Goal: Book appointment/travel/reservation

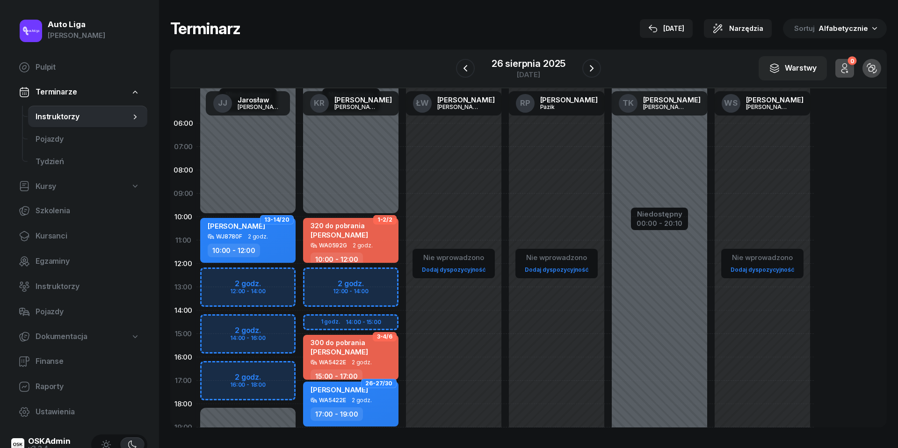
scroll to position [81, 0]
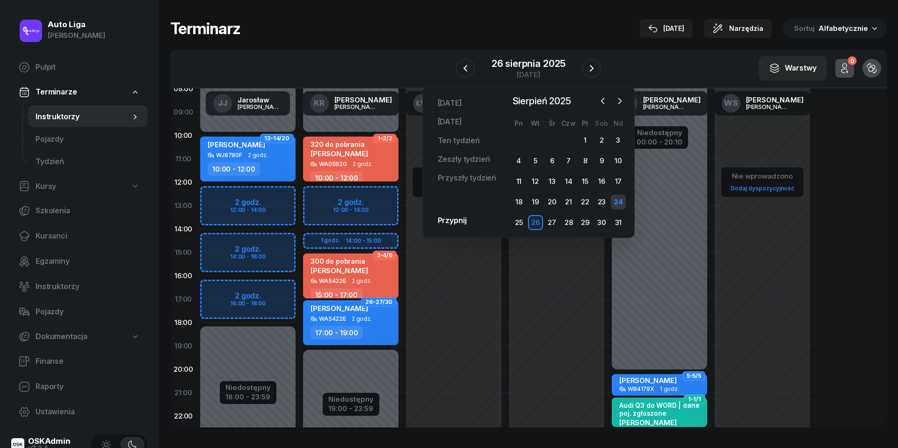
click at [615, 204] on div "24" at bounding box center [618, 201] width 15 height 15
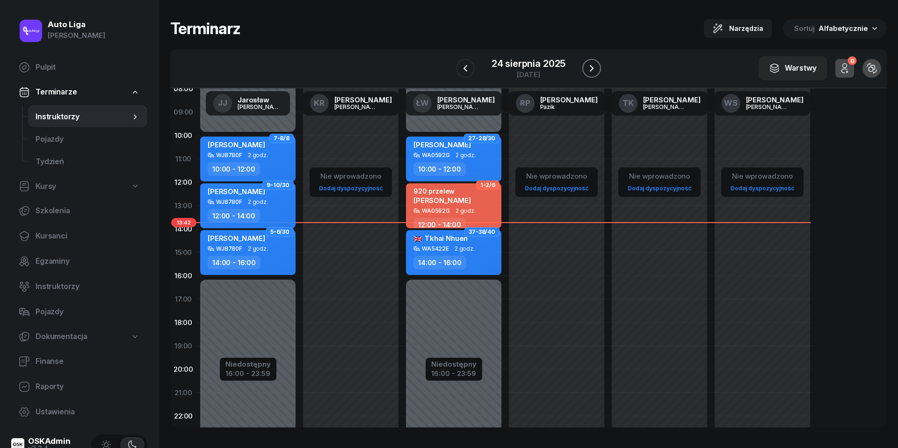
click at [596, 66] on icon "button" at bounding box center [591, 68] width 11 height 11
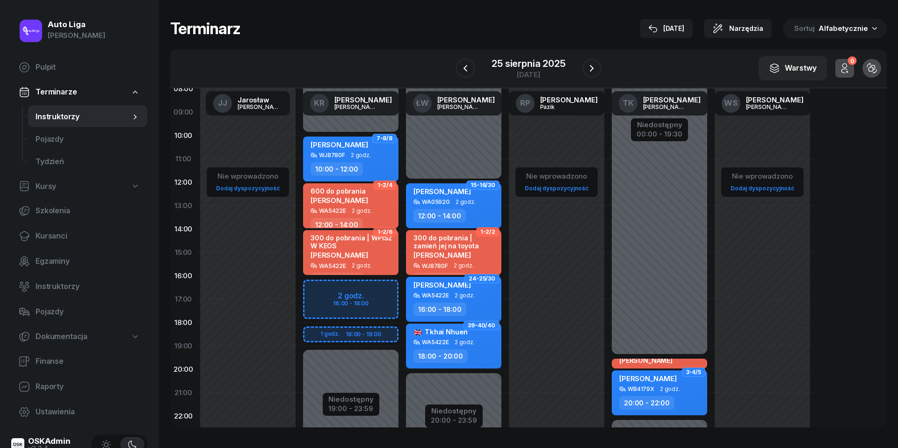
click at [370, 220] on div "12:00 - 14:00" at bounding box center [351, 225] width 82 height 14
select select "12"
select select "14"
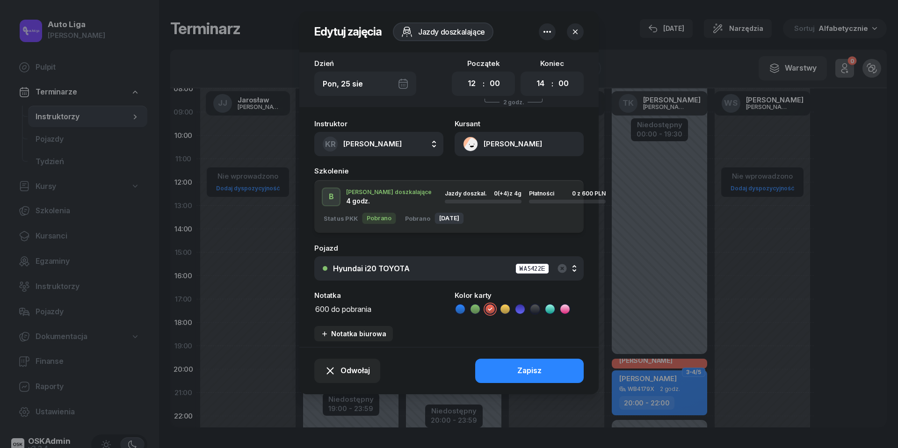
click at [405, 259] on button "Hyundai i20 TOYOTA WA5422E" at bounding box center [448, 268] width 269 height 24
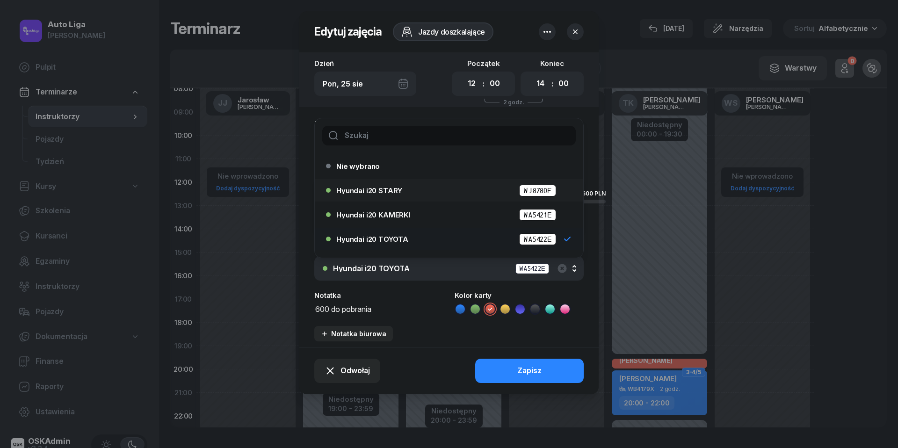
click at [399, 191] on span "Hyundai i20 STARY" at bounding box center [369, 190] width 66 height 7
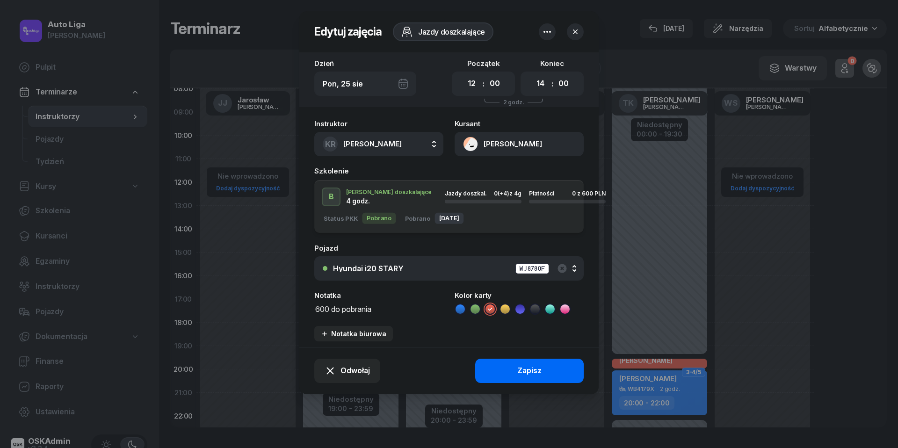
click at [519, 365] on div "Zapisz" at bounding box center [529, 371] width 24 height 12
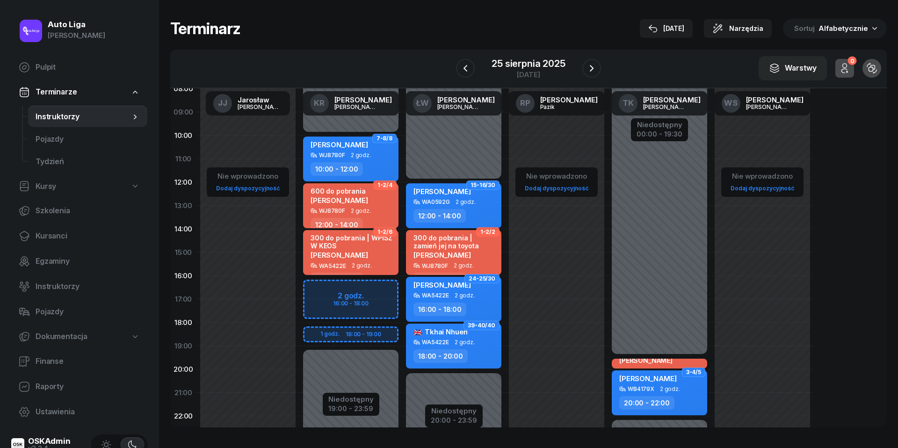
click at [367, 253] on div "[PERSON_NAME]" at bounding box center [351, 255] width 82 height 8
select select "14"
select select "16"
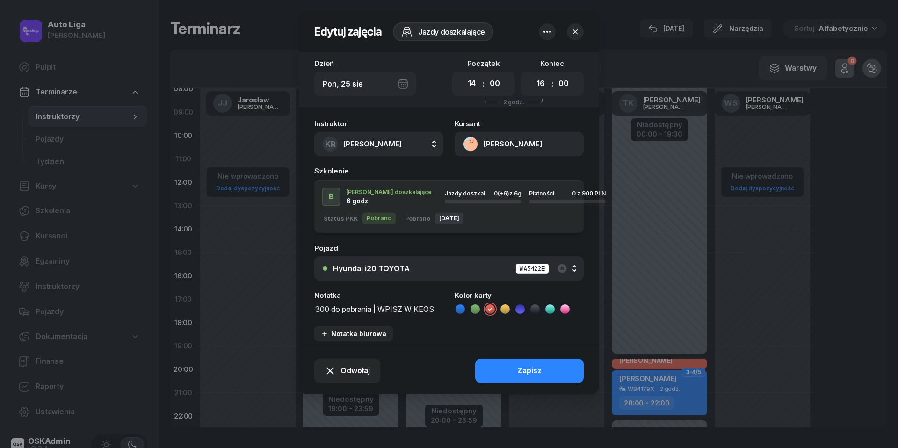
click at [383, 270] on div "Hyundai i20 TOYOTA" at bounding box center [371, 268] width 77 height 7
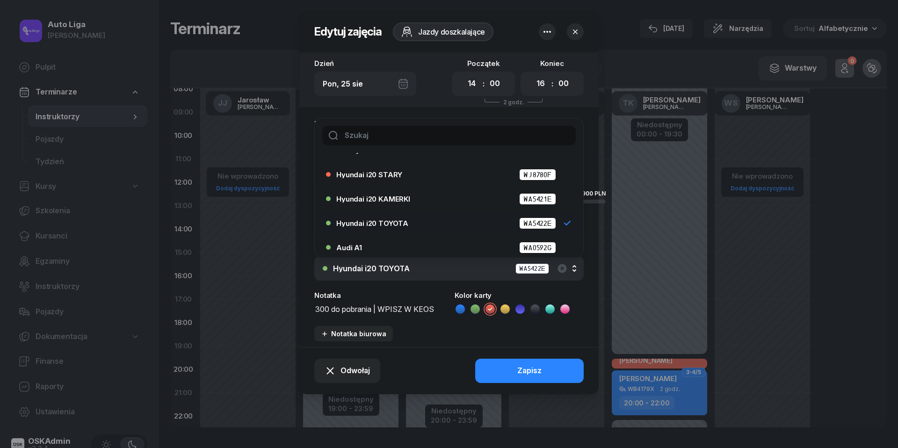
scroll to position [19, 0]
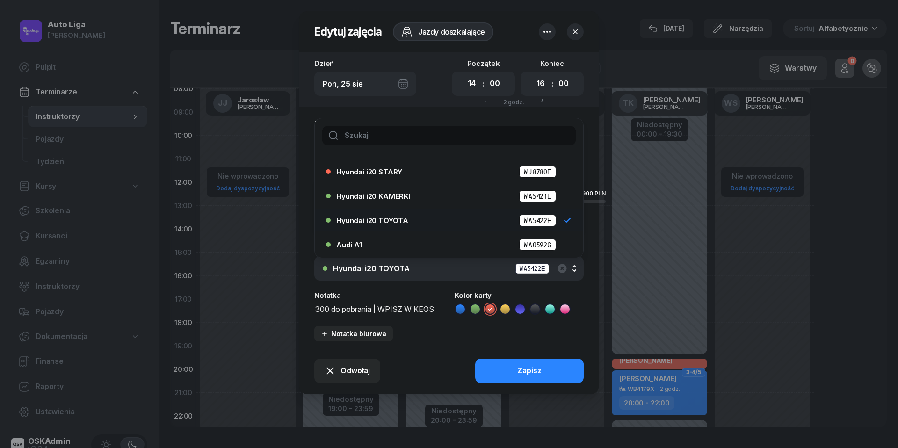
click at [372, 221] on span "Hyundai i20 TOYOTA" at bounding box center [372, 220] width 72 height 7
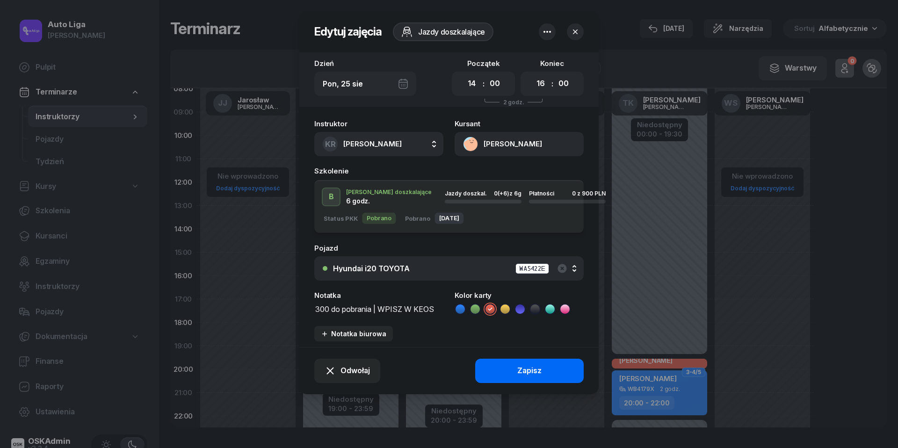
click at [556, 374] on button "Zapisz" at bounding box center [529, 371] width 108 height 24
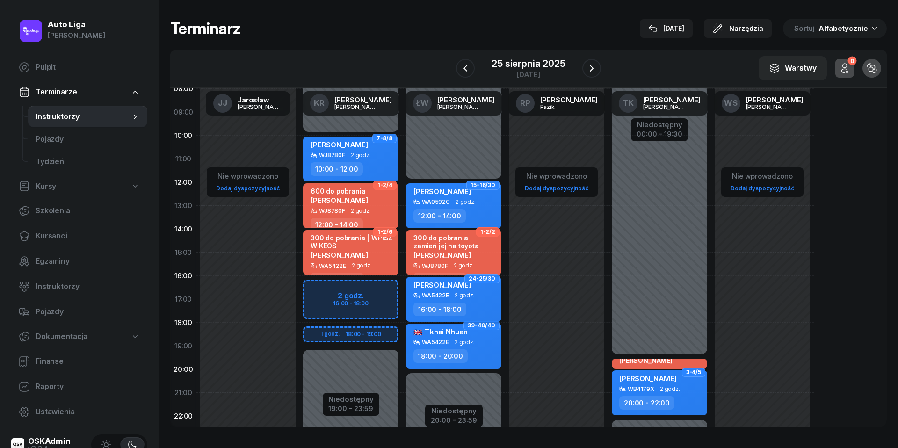
click at [478, 300] on div "[PERSON_NAME] WA5422E 2 godz. 16:00 - 18:00" at bounding box center [453, 299] width 95 height 45
select select "16"
select select "18"
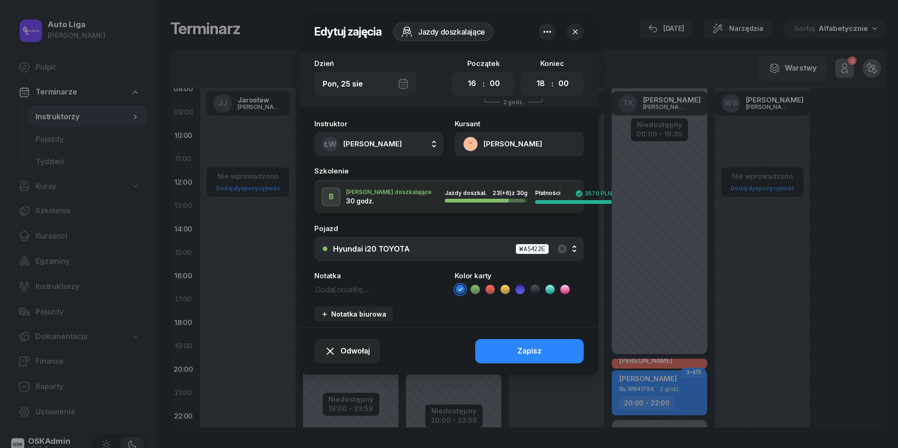
click at [395, 240] on button "Hyundai i20 TOYOTA WA5422E" at bounding box center [448, 249] width 269 height 24
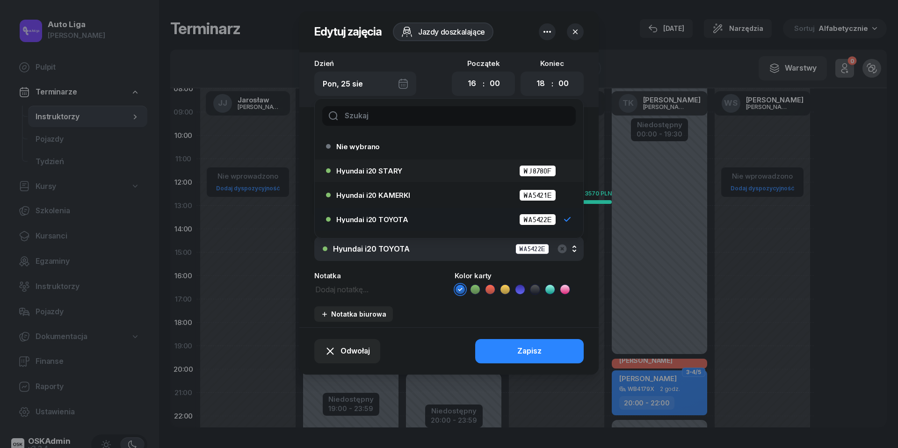
click at [381, 173] on div "Hyundai i20 STARY WJ8780F" at bounding box center [451, 171] width 230 height 12
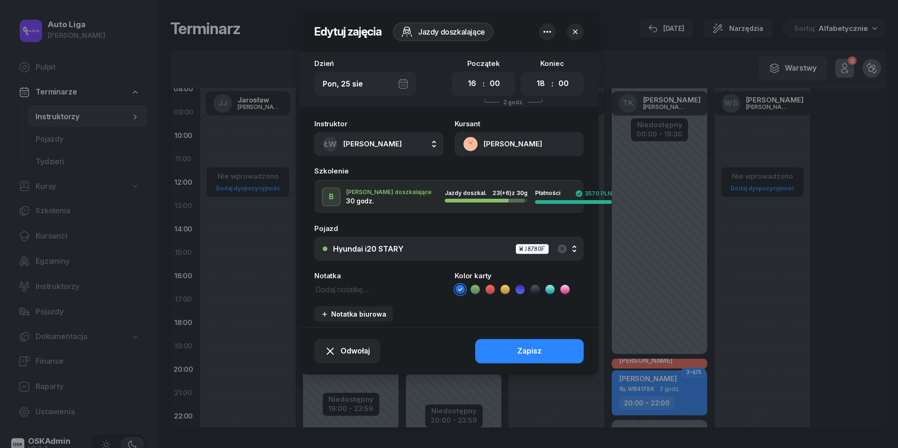
click at [543, 335] on div "Odwołaj Zapisz" at bounding box center [448, 350] width 299 height 47
click at [545, 348] on button "Zapisz" at bounding box center [529, 351] width 108 height 24
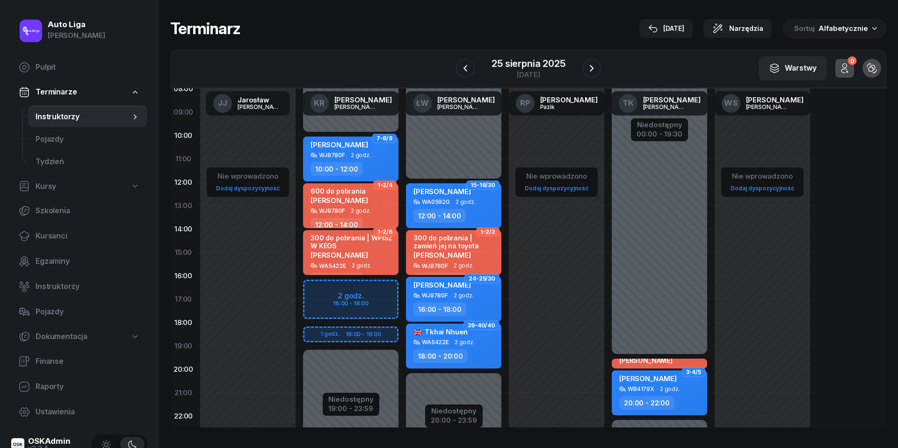
click at [483, 341] on div "WA5422E 2 godz." at bounding box center [454, 342] width 82 height 7
select select "18"
select select "20"
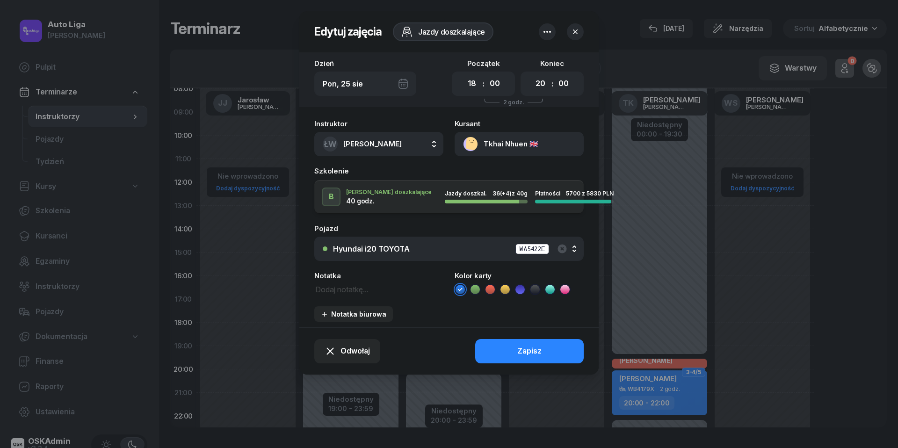
click at [481, 245] on div "Hyundai i20 TOYOTA WA5422E" at bounding box center [454, 249] width 242 height 12
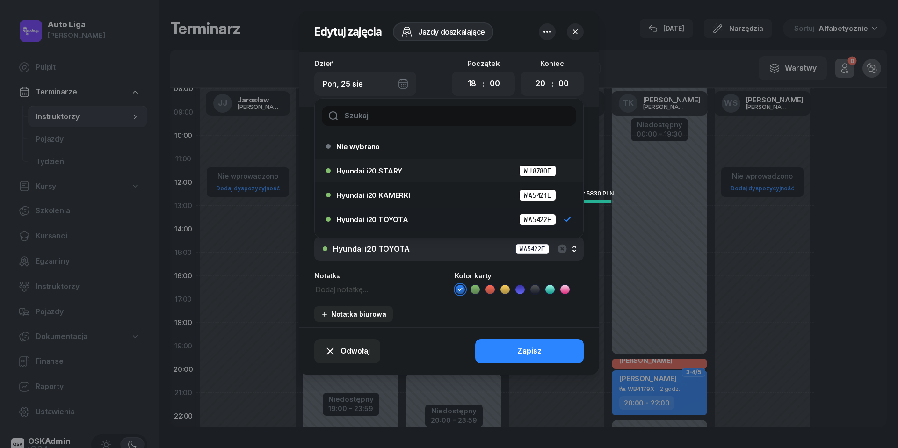
click at [427, 173] on div "Hyundai i20 STARY WJ8780F" at bounding box center [451, 171] width 230 height 12
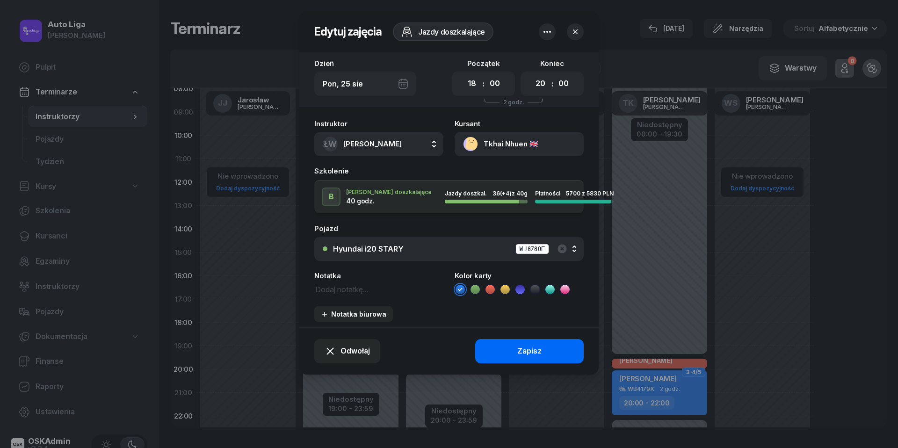
click at [533, 346] on div "Zapisz" at bounding box center [529, 351] width 24 height 12
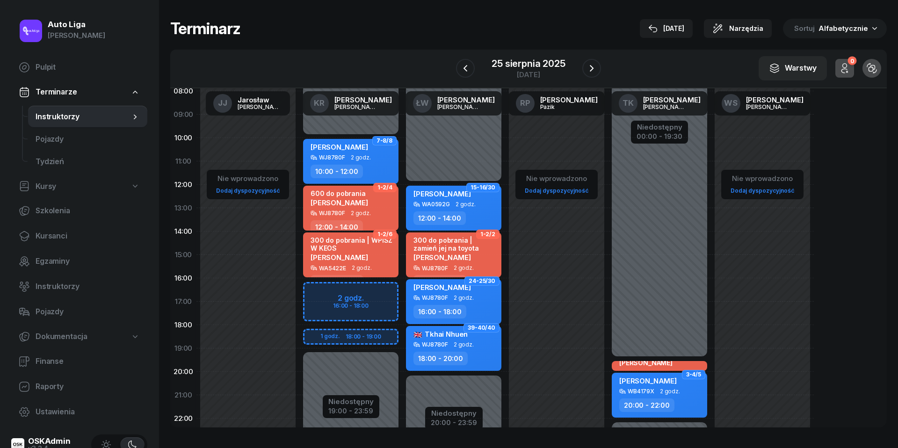
scroll to position [78, 0]
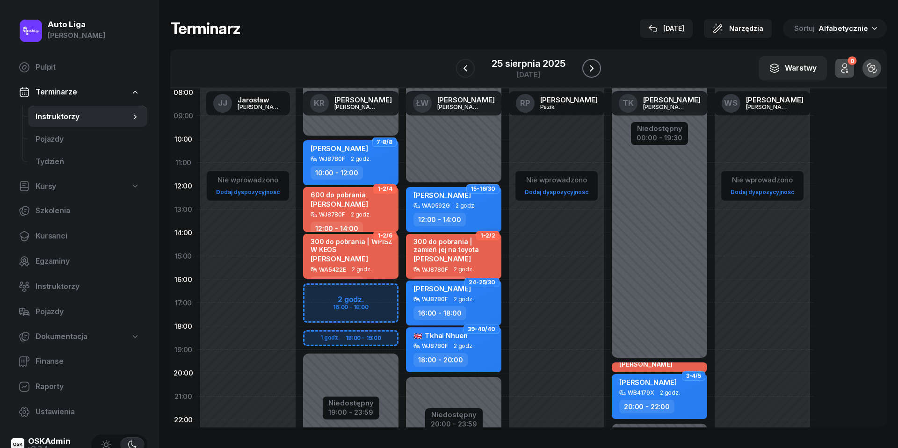
click at [594, 65] on icon "button" at bounding box center [591, 68] width 11 height 11
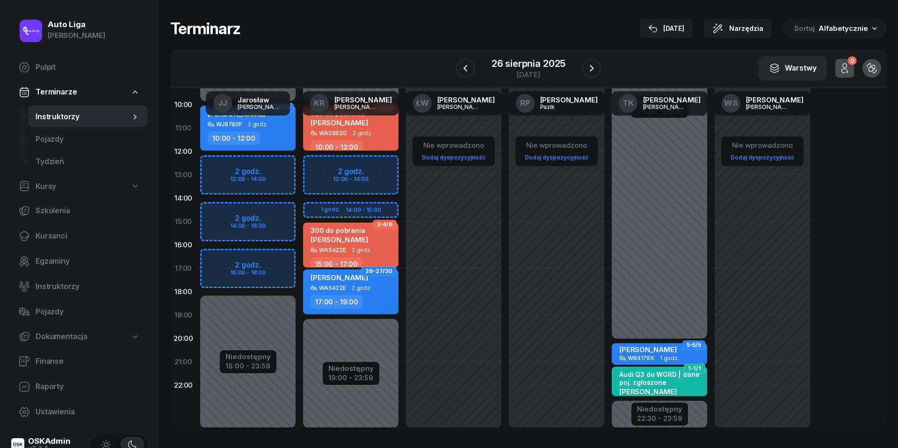
scroll to position [103, 0]
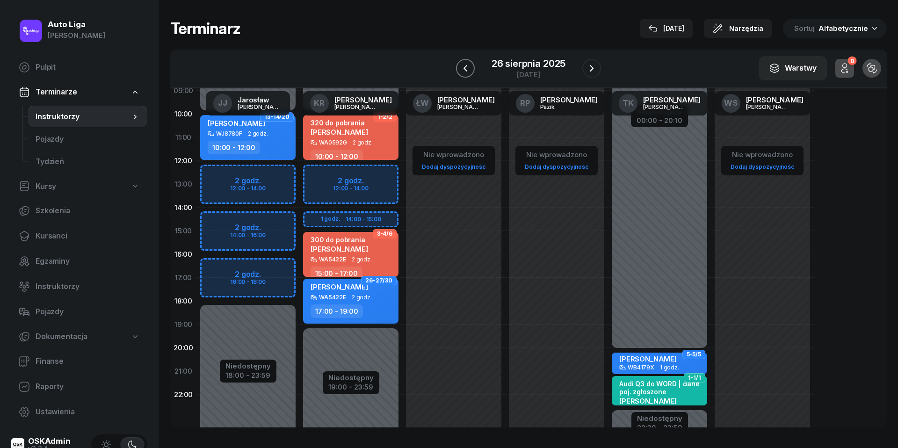
click at [464, 63] on icon "button" at bounding box center [465, 68] width 11 height 11
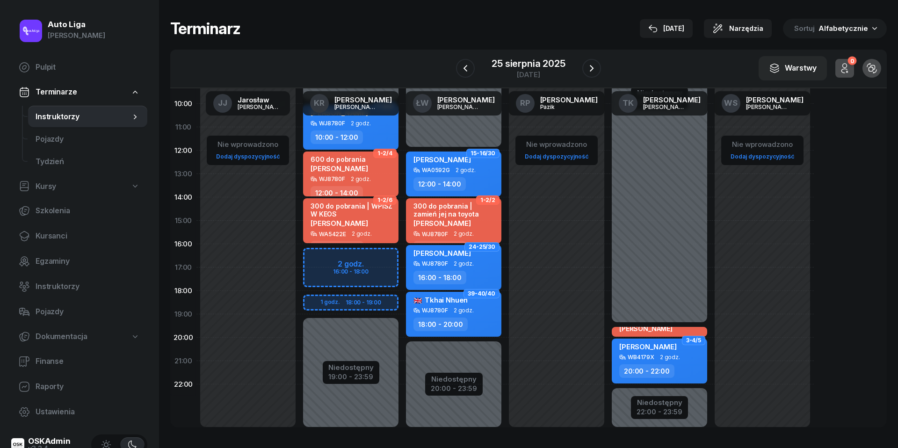
scroll to position [116, 0]
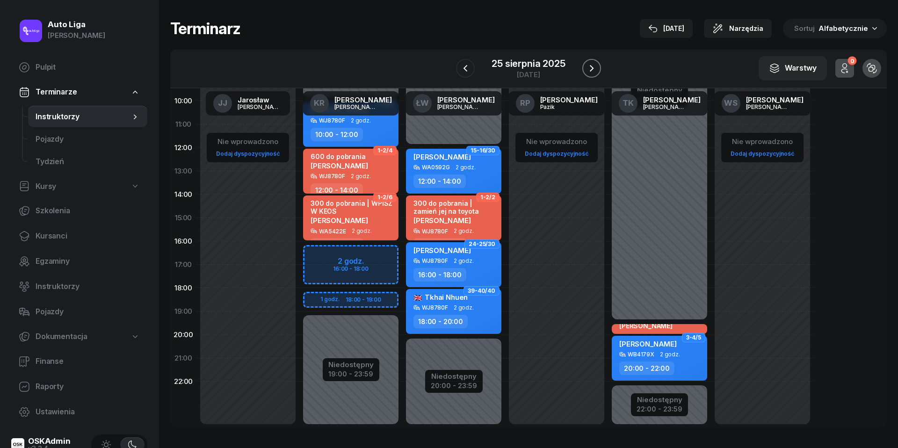
click at [590, 65] on icon "button" at bounding box center [591, 68] width 11 height 11
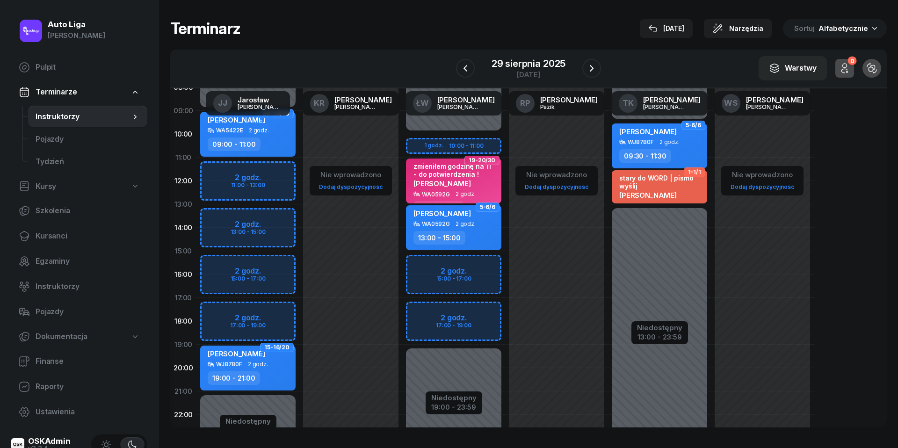
scroll to position [75, 0]
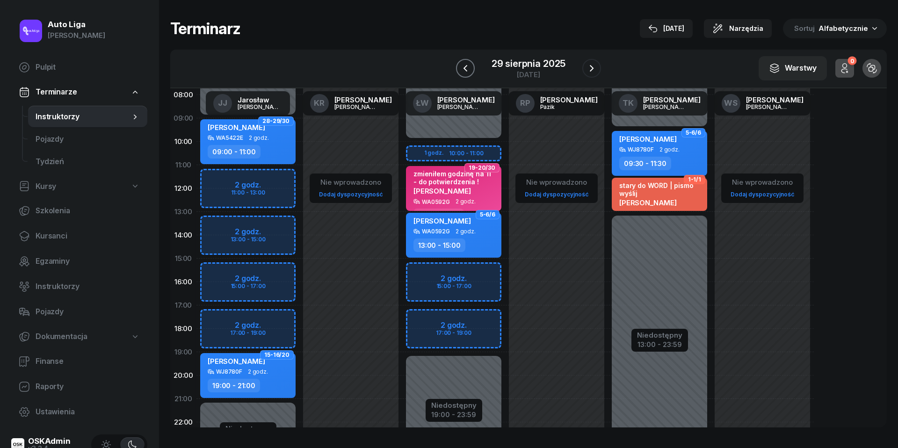
click at [460, 66] on icon "button" at bounding box center [465, 68] width 11 height 11
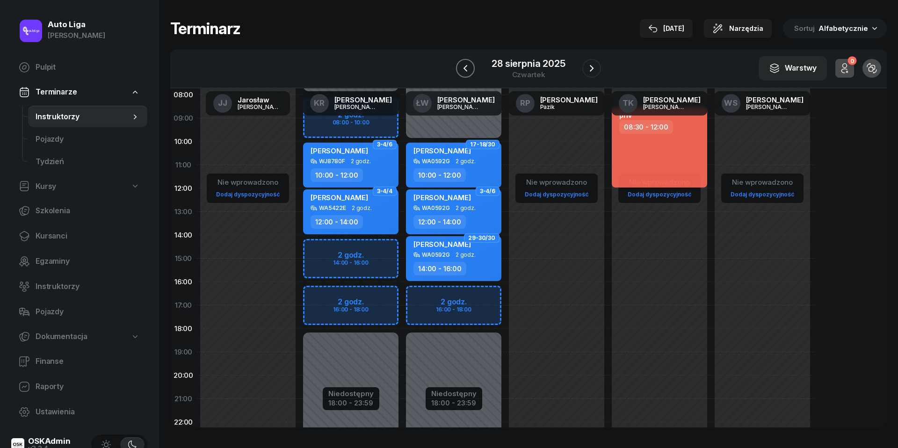
click at [460, 66] on icon "button" at bounding box center [465, 68] width 11 height 11
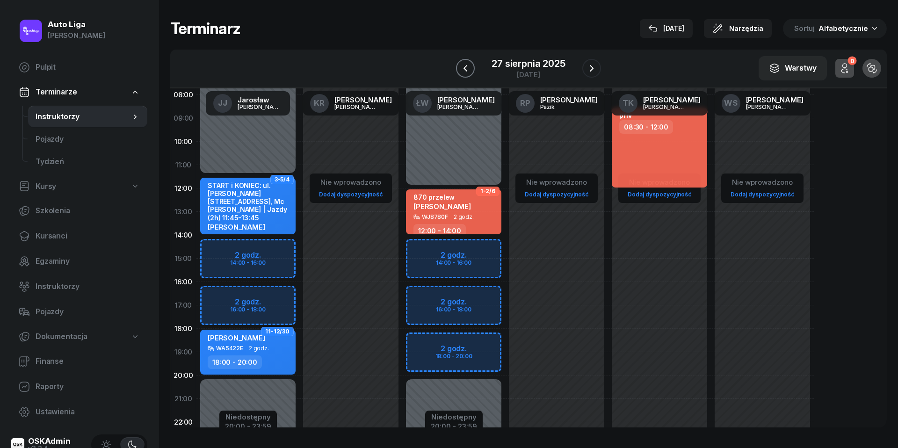
click at [460, 66] on icon "button" at bounding box center [465, 68] width 11 height 11
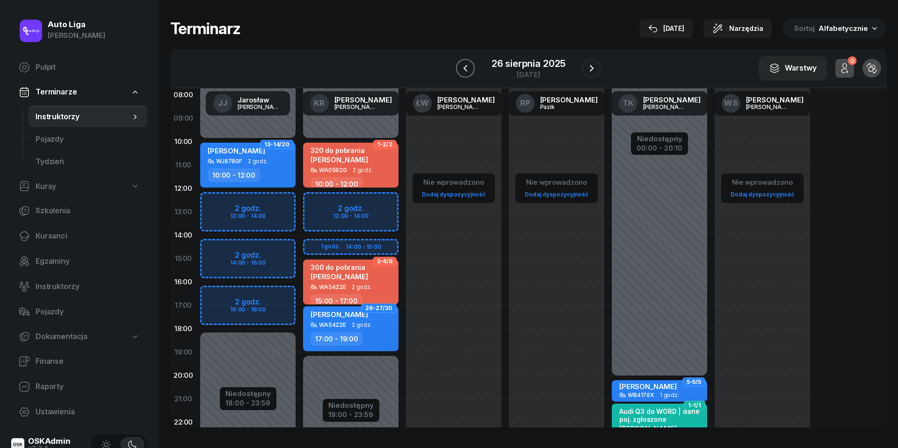
click at [460, 66] on icon "button" at bounding box center [465, 68] width 11 height 11
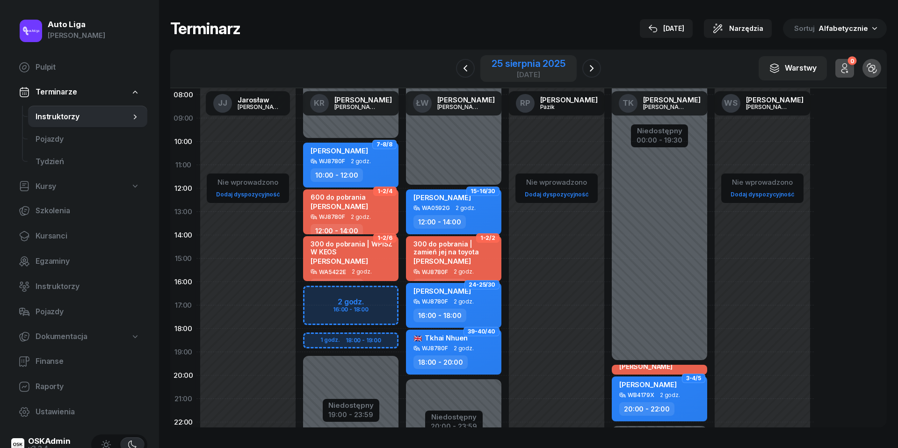
click at [545, 71] on div "[DATE]" at bounding box center [527, 74] width 73 height 7
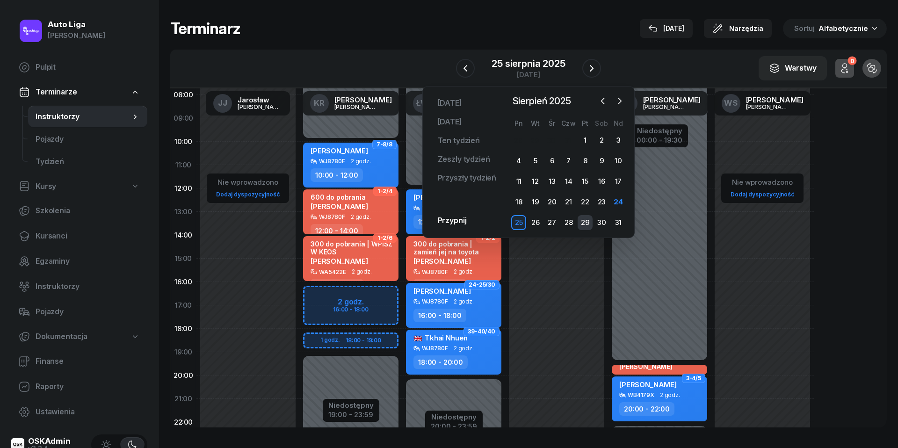
click at [584, 221] on div "29" at bounding box center [584, 222] width 15 height 15
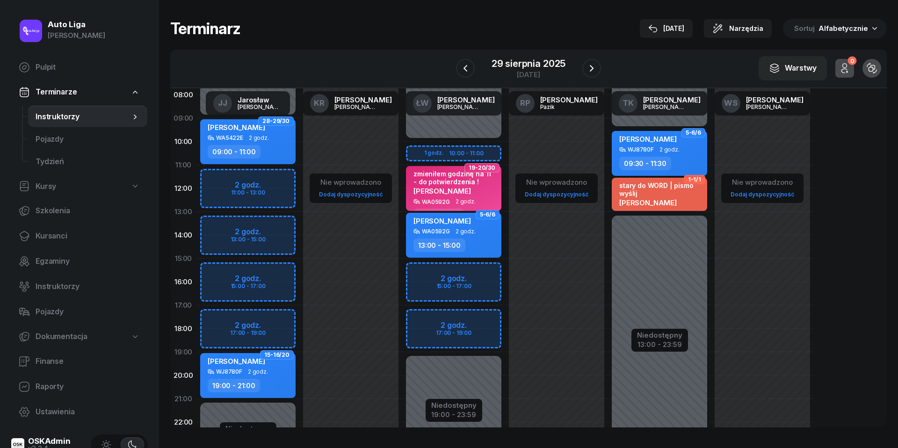
click at [231, 373] on div "WJ8780F" at bounding box center [229, 371] width 26 height 6
select select "19"
select select "21"
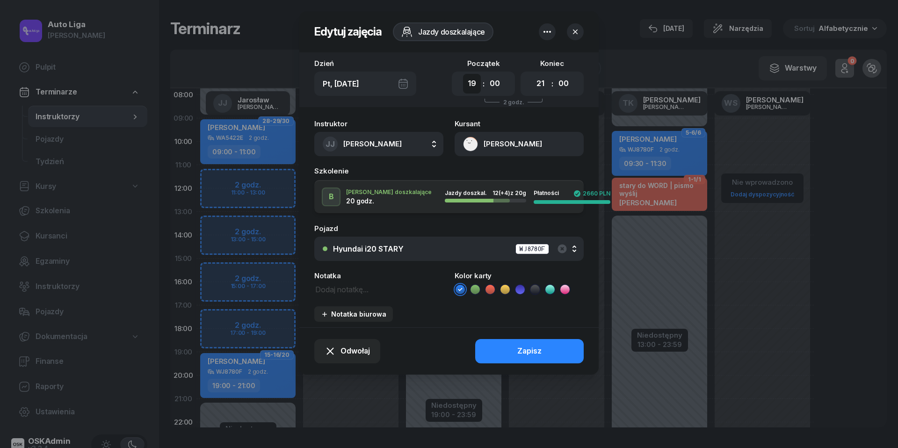
select select "17"
select select "19"
click at [517, 347] on button "Zapisz" at bounding box center [529, 351] width 108 height 24
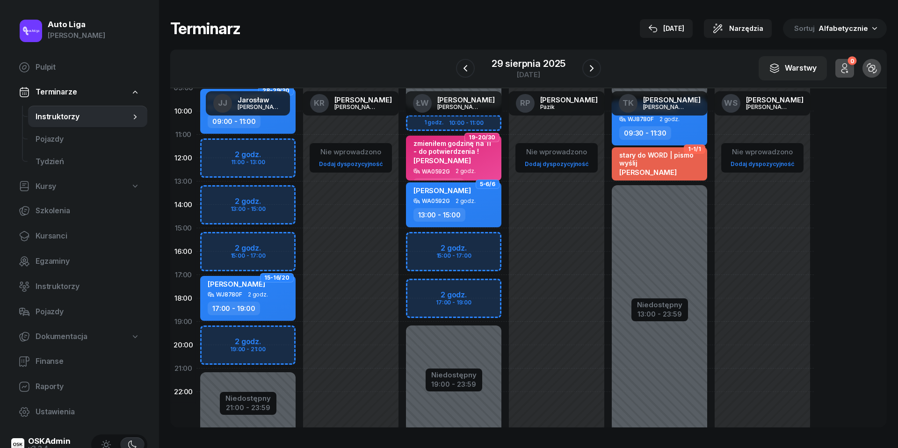
scroll to position [113, 0]
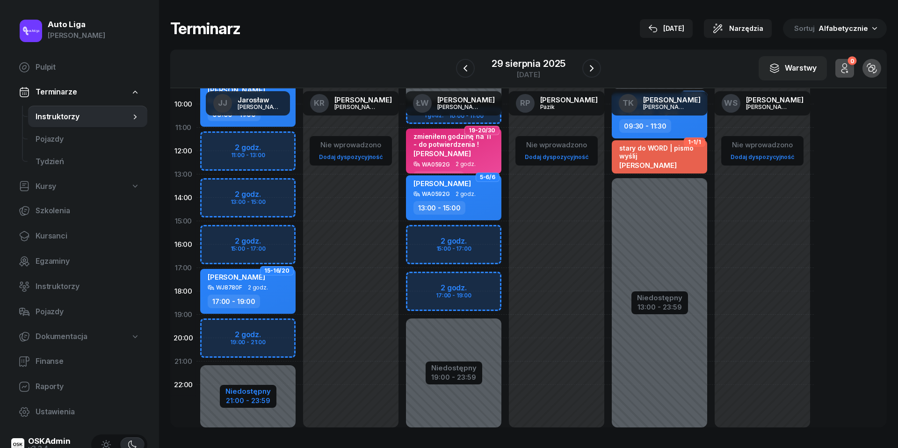
click at [260, 391] on div "Niedostępny" at bounding box center [247, 391] width 45 height 7
select select "09"
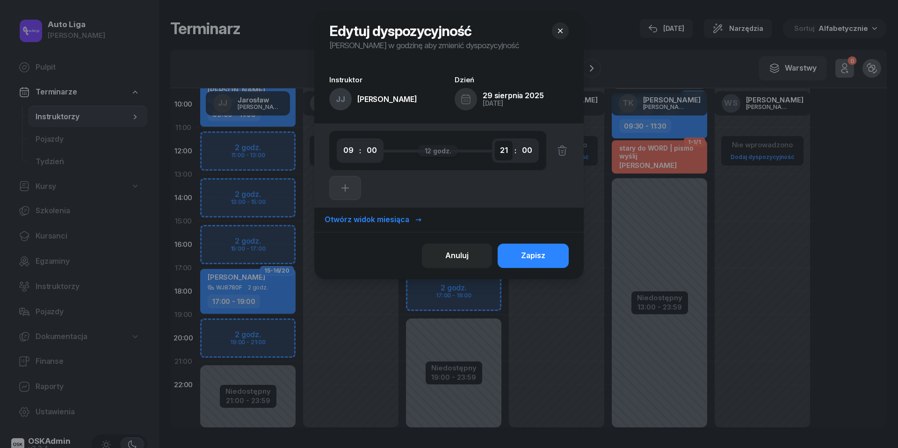
select select "19"
click at [538, 251] on div "Zapisz" at bounding box center [533, 256] width 24 height 12
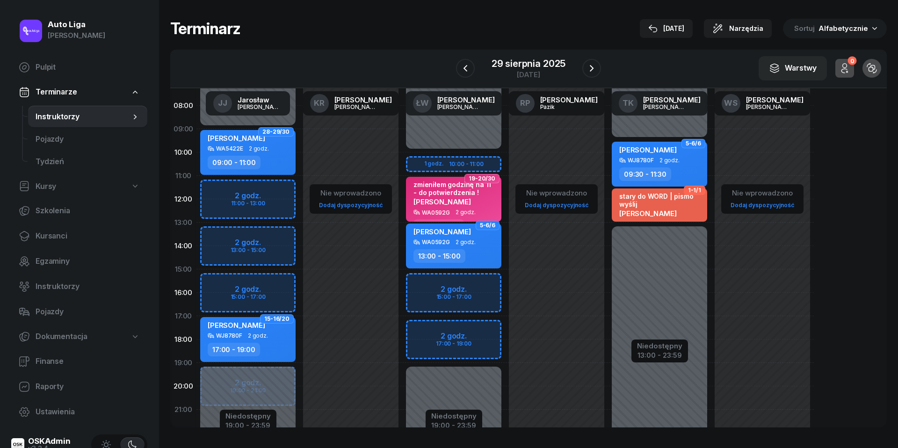
scroll to position [64, 0]
